Goal: Communication & Community: Participate in discussion

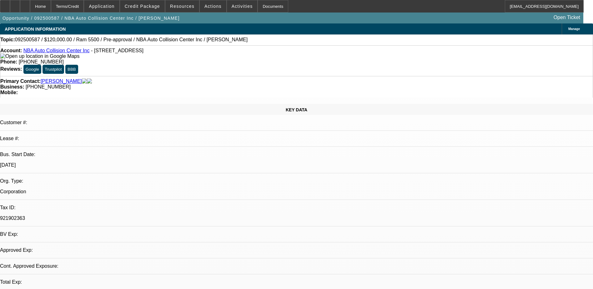
select select "0"
select select "2"
select select "0.1"
select select "1"
select select "2"
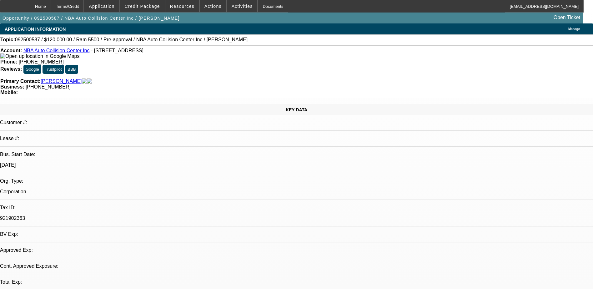
select select "4"
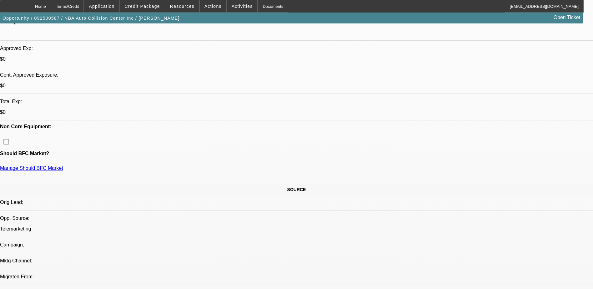
scroll to position [219, 0]
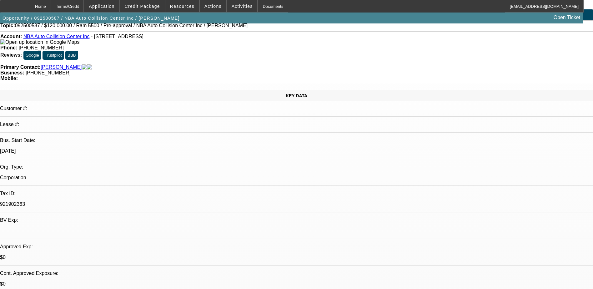
scroll to position [0, 0]
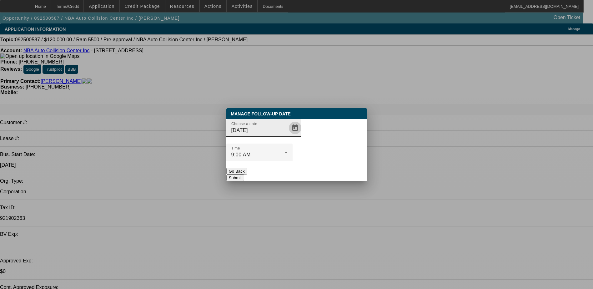
click at [288, 135] on span "Open calendar" at bounding box center [295, 127] width 15 height 15
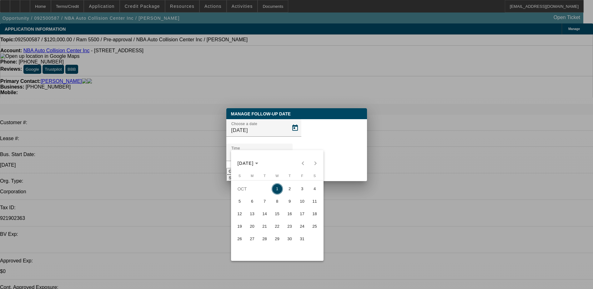
click at [275, 214] on span "15" at bounding box center [277, 213] width 11 height 11
type input "[DATE]"
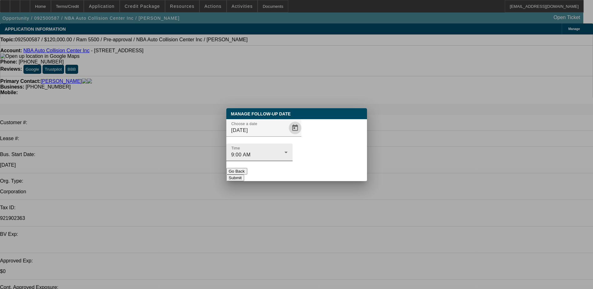
click at [284, 151] on div "9:00 AM" at bounding box center [257, 155] width 53 height 8
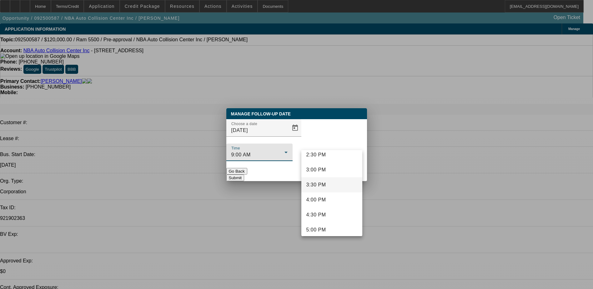
scroll to position [452, 0]
click at [325, 233] on span "5:30 PM" at bounding box center [316, 234] width 20 height 8
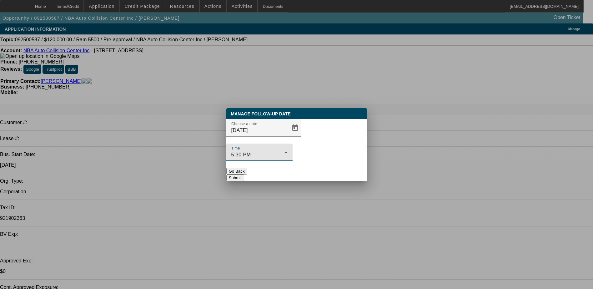
click at [244, 174] on button "Submit" at bounding box center [235, 177] width 18 height 7
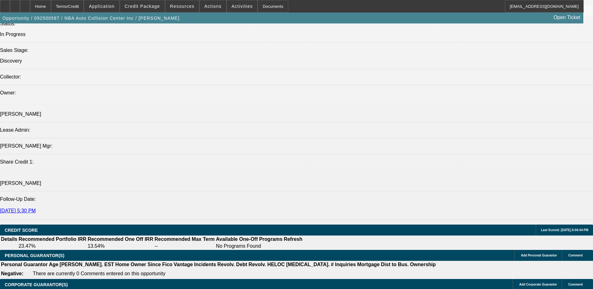
scroll to position [625, 0]
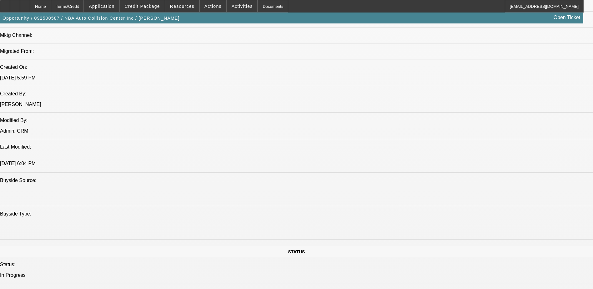
scroll to position [250, 0]
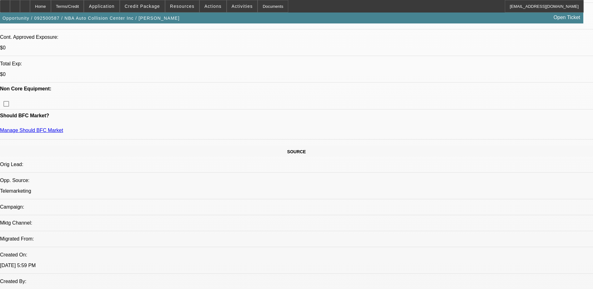
radio input "true"
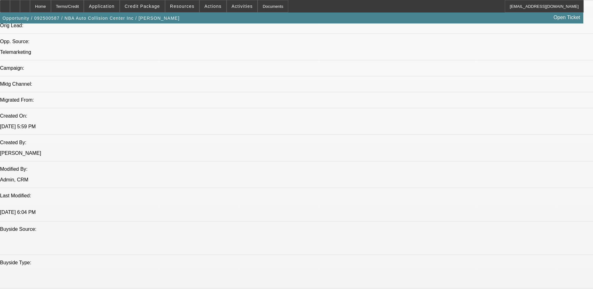
scroll to position [438, 0]
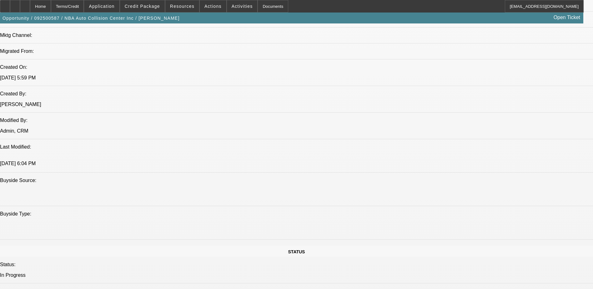
type textarea "10/1) Paynet showing truck got repossessed - [PERSON_NAME] has truck and paying…"
radio input "true"
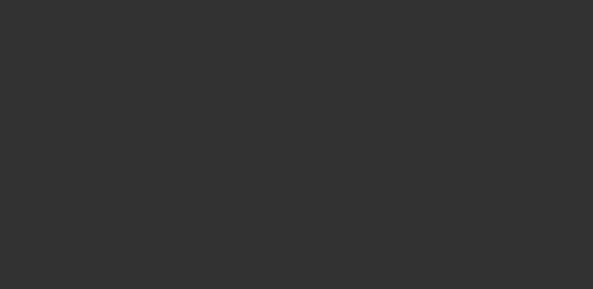
scroll to position [0, 0]
